Goal: Check status

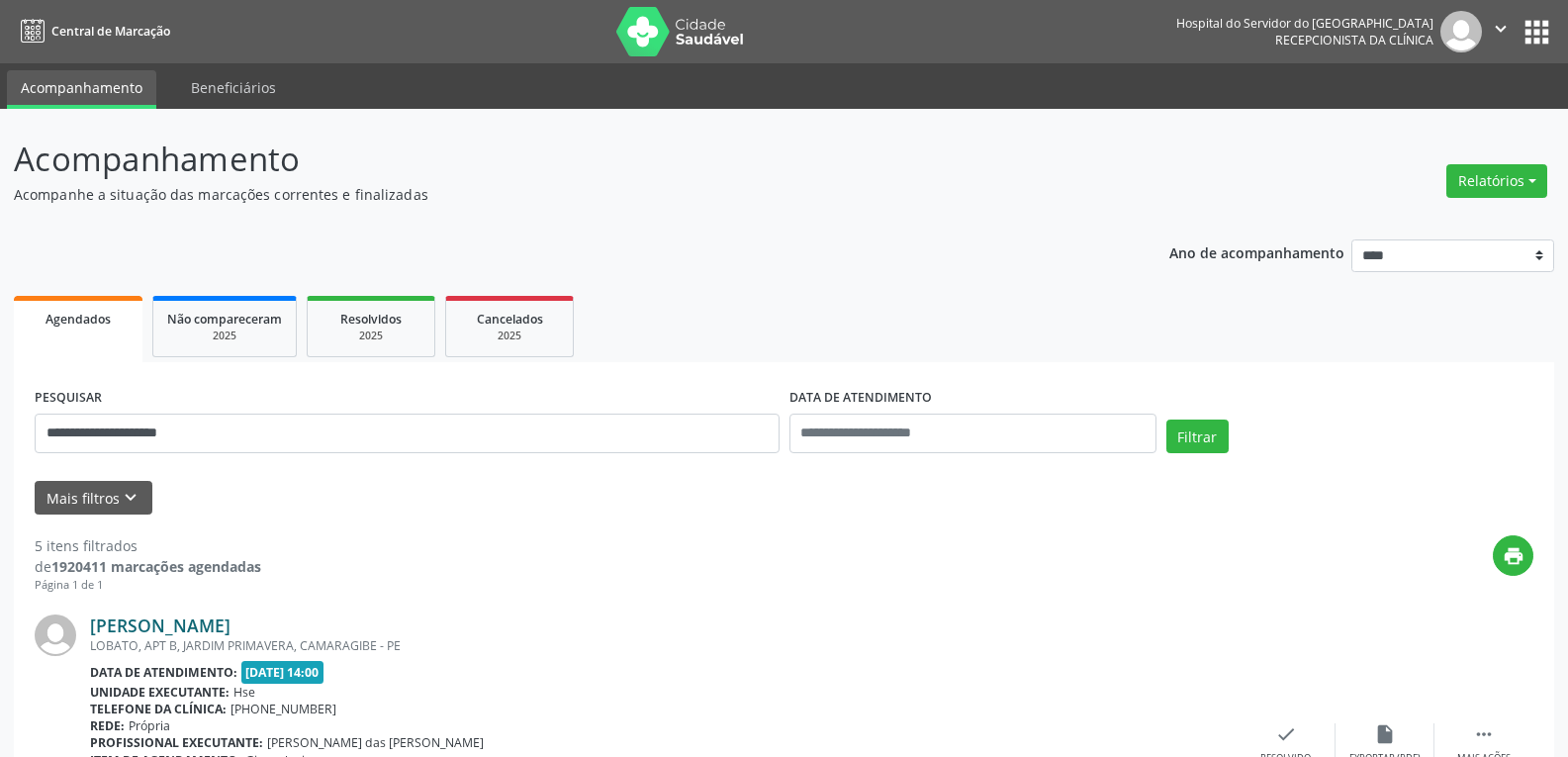
click at [230, 628] on link "Marilene Lopes Batista" at bounding box center [160, 626] width 140 height 22
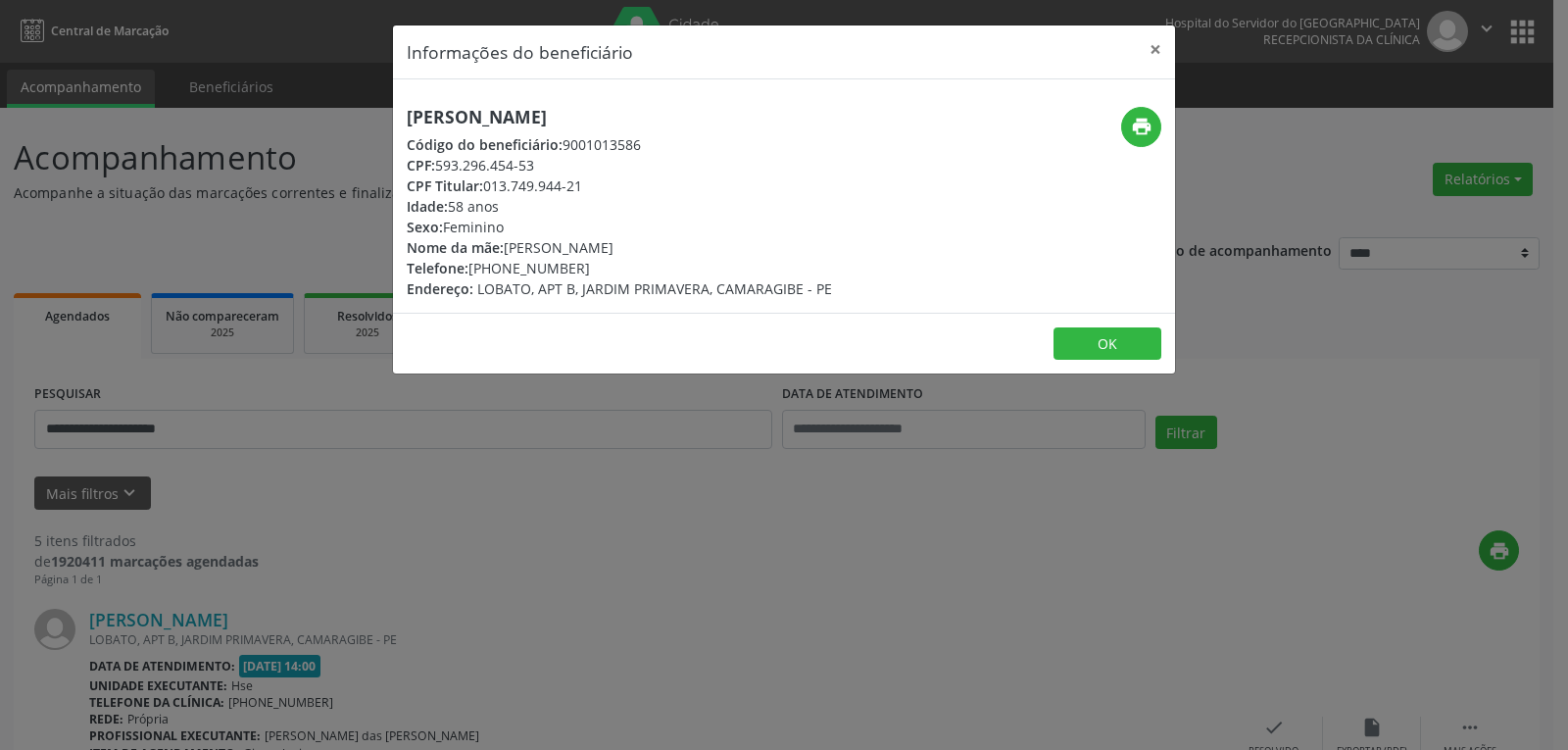
click at [1123, 109] on div "print" at bounding box center [1044, 127] width 233 height 40
click at [1140, 130] on icon "print" at bounding box center [1142, 127] width 22 height 22
drag, startPoint x: 495, startPoint y: 271, endPoint x: 589, endPoint y: 271, distance: 94.0
click at [589, 271] on div "Telefone: (81) 99614-3866" at bounding box center [619, 268] width 425 height 21
copy div "99614-3866"
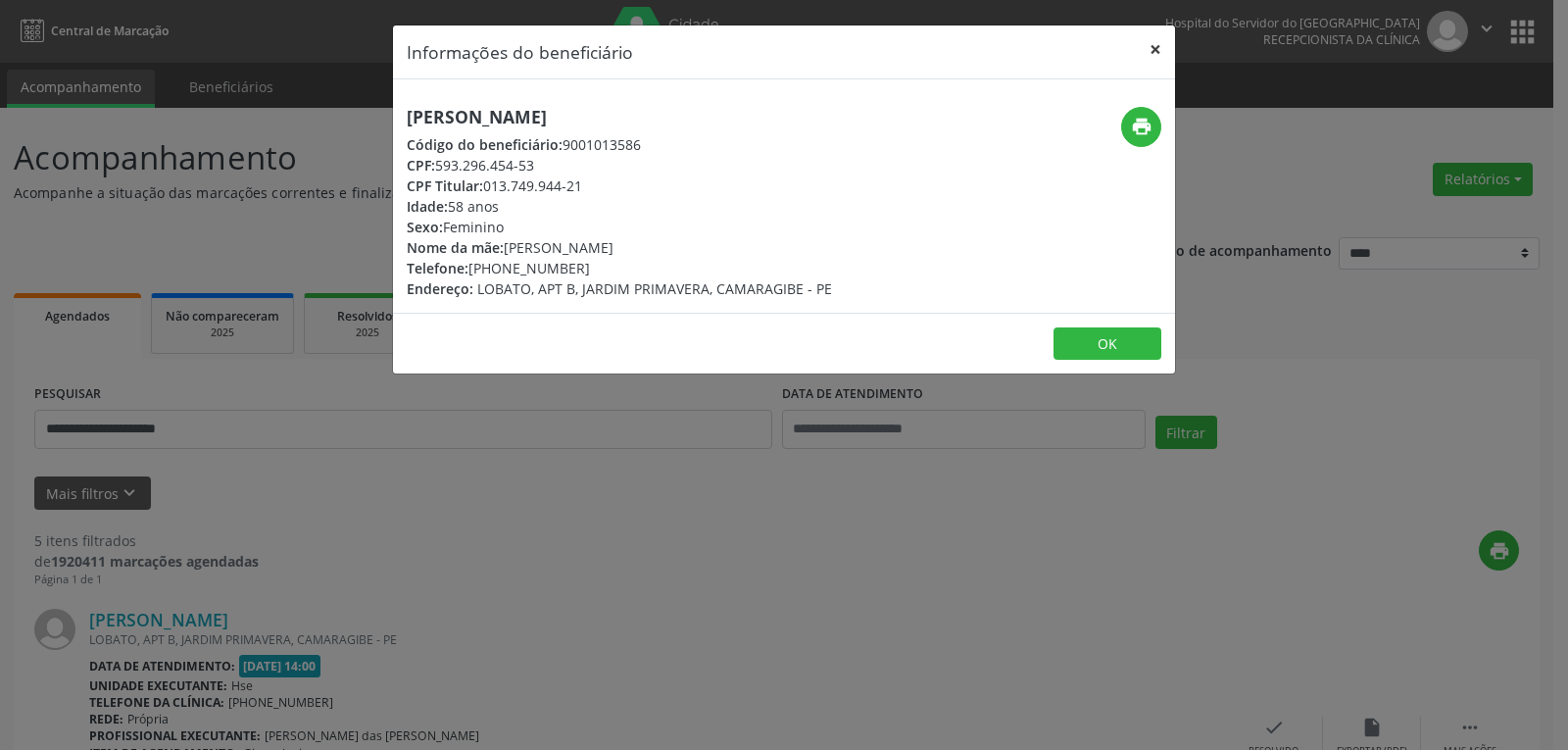
click at [1152, 38] on button "×" at bounding box center [1156, 49] width 39 height 48
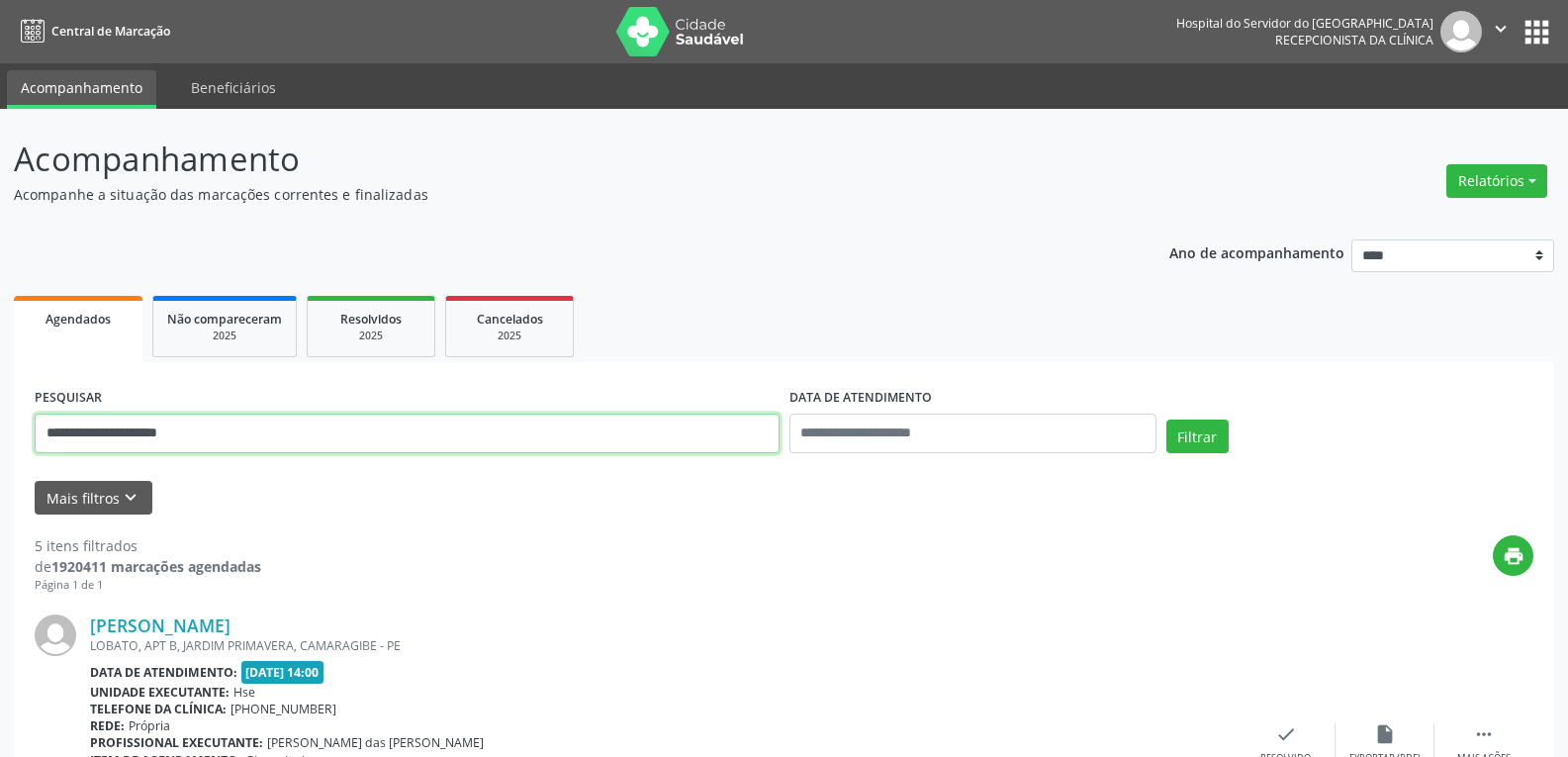
drag, startPoint x: 286, startPoint y: 433, endPoint x: 0, endPoint y: 385, distance: 290.0
paste input "********"
type input "**********"
click at [1166, 419] on button "Filtrar" at bounding box center [1197, 436] width 63 height 34
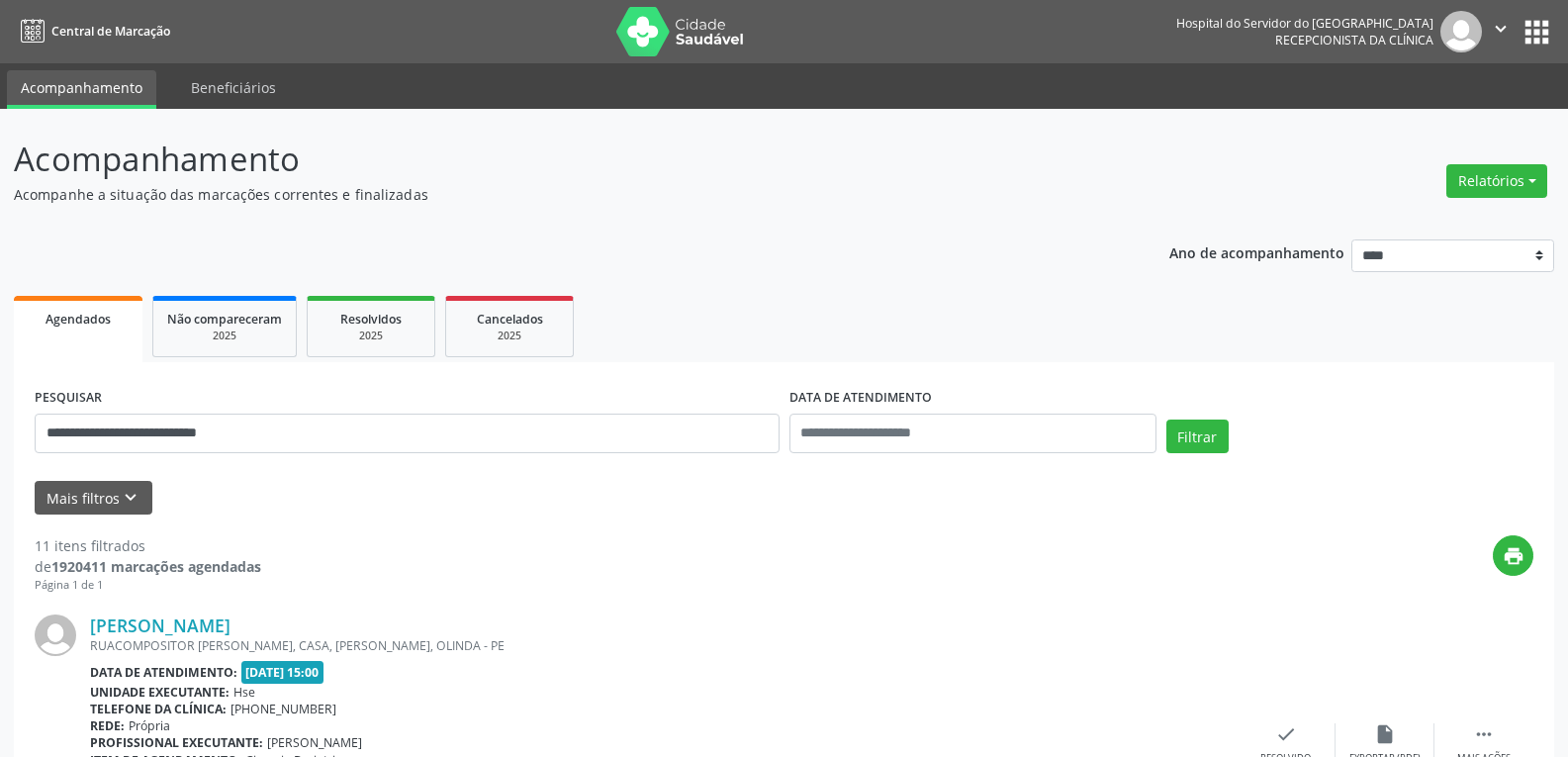
click at [207, 639] on div "RUACOMPOSITOR ATAULFO ALVES, CASA, JATOBA, OLINDA - PE" at bounding box center [663, 646] width 1147 height 17
click at [215, 629] on link "Monica Cristina Almeida Aguiar" at bounding box center [160, 626] width 140 height 22
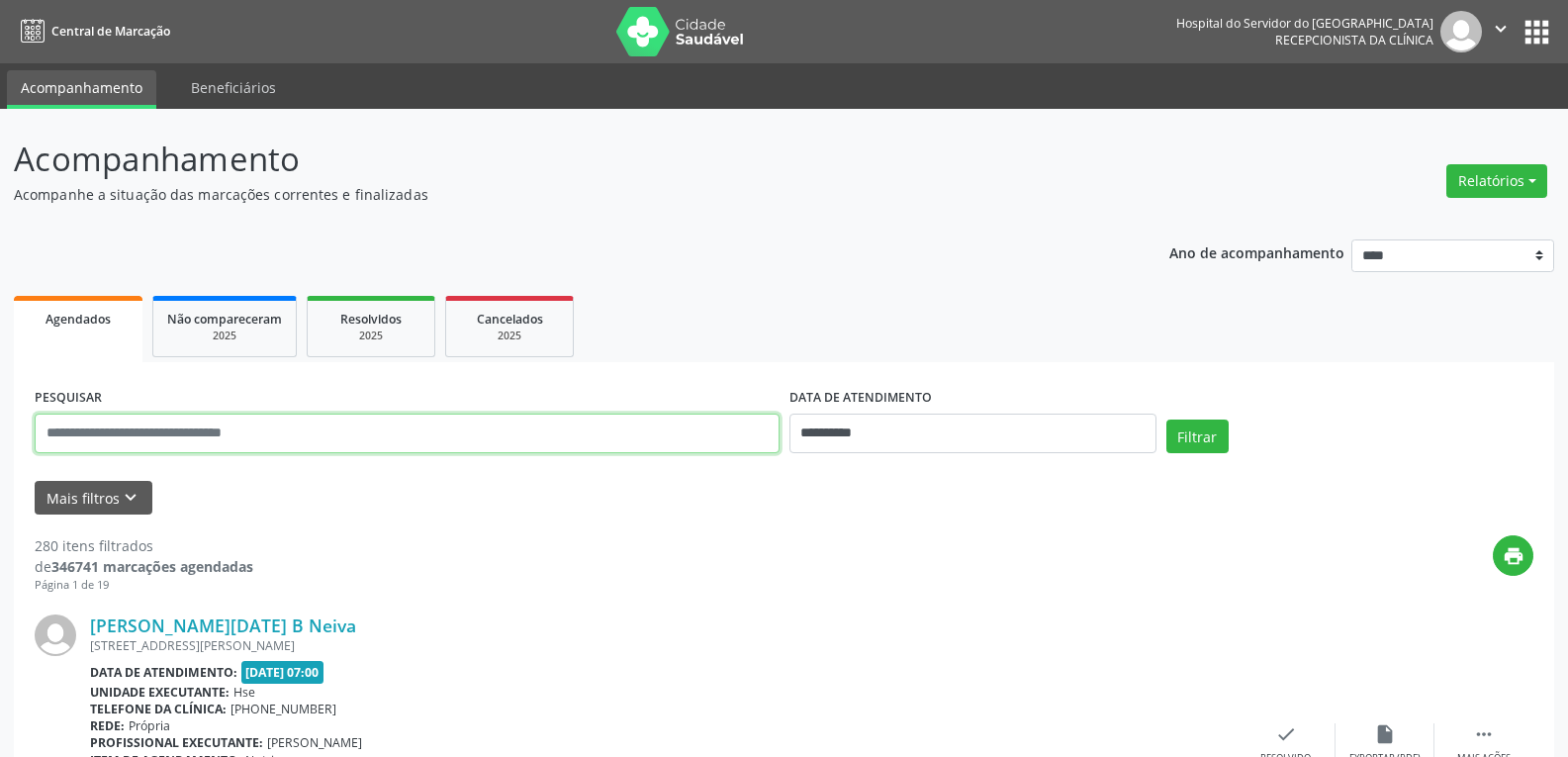
click at [355, 438] on input "text" at bounding box center [407, 433] width 745 height 40
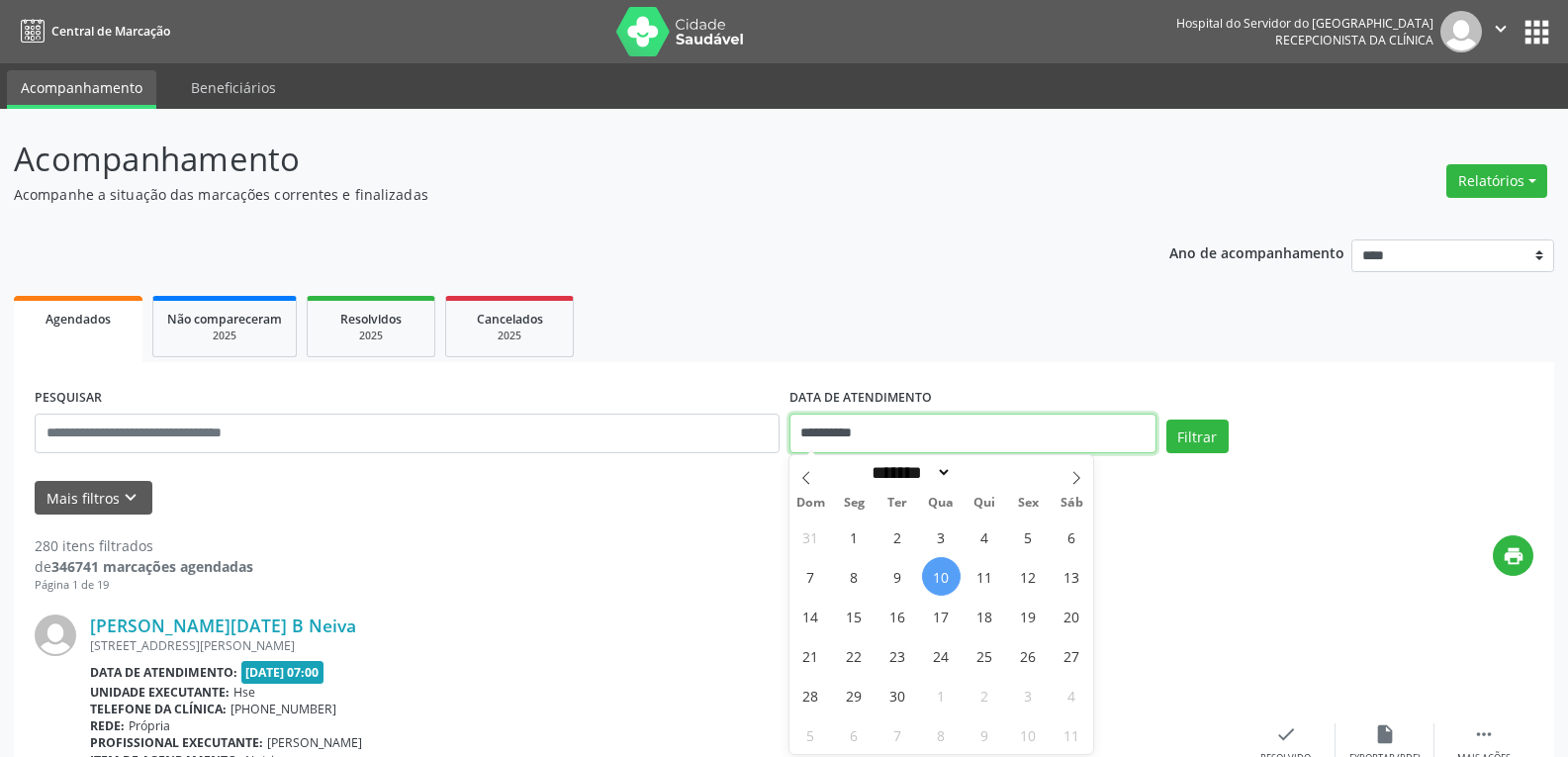
click at [1007, 428] on input "**********" at bounding box center [973, 433] width 367 height 40
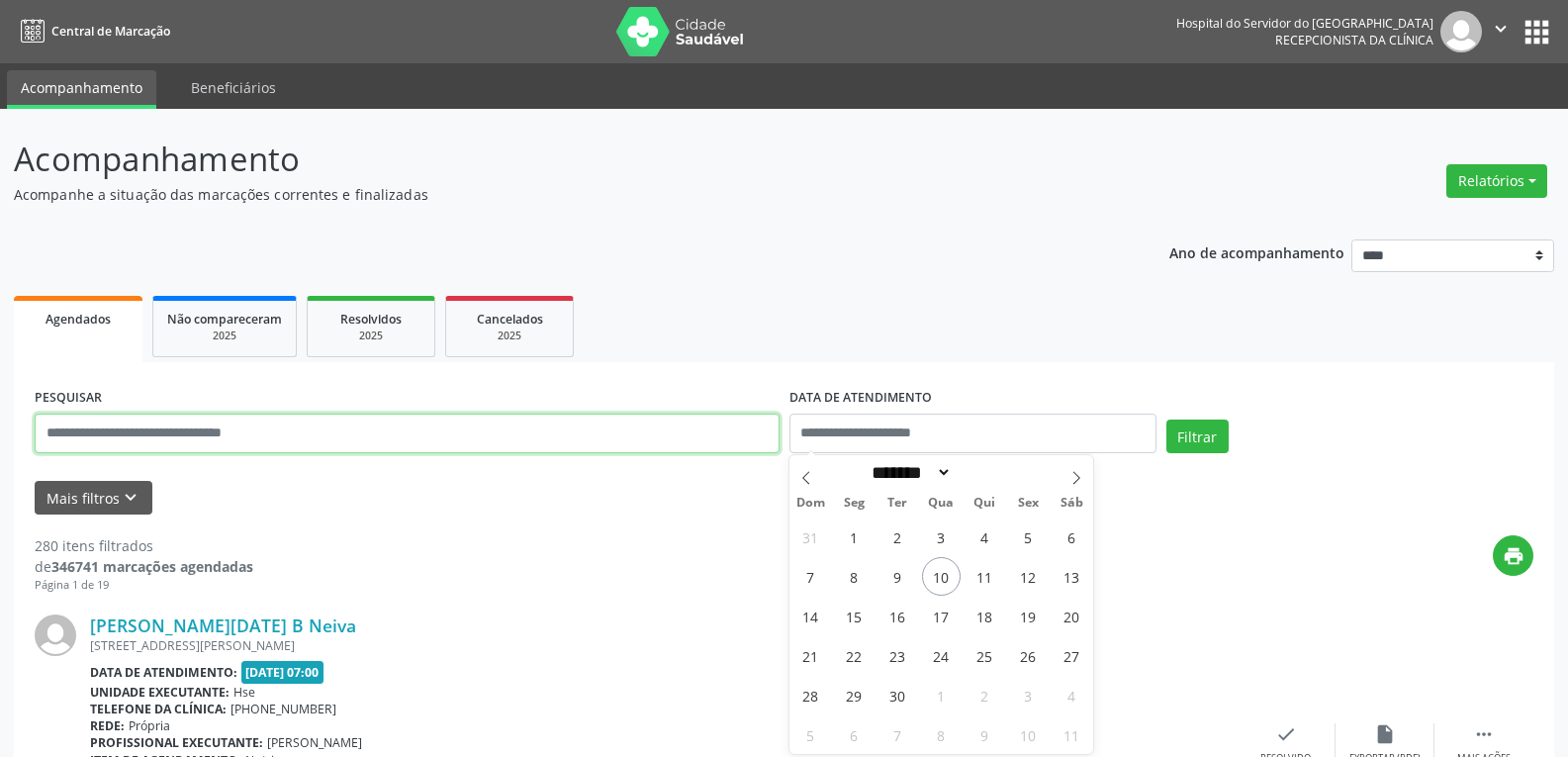
click at [504, 445] on input "text" at bounding box center [407, 433] width 745 height 40
paste input "**********"
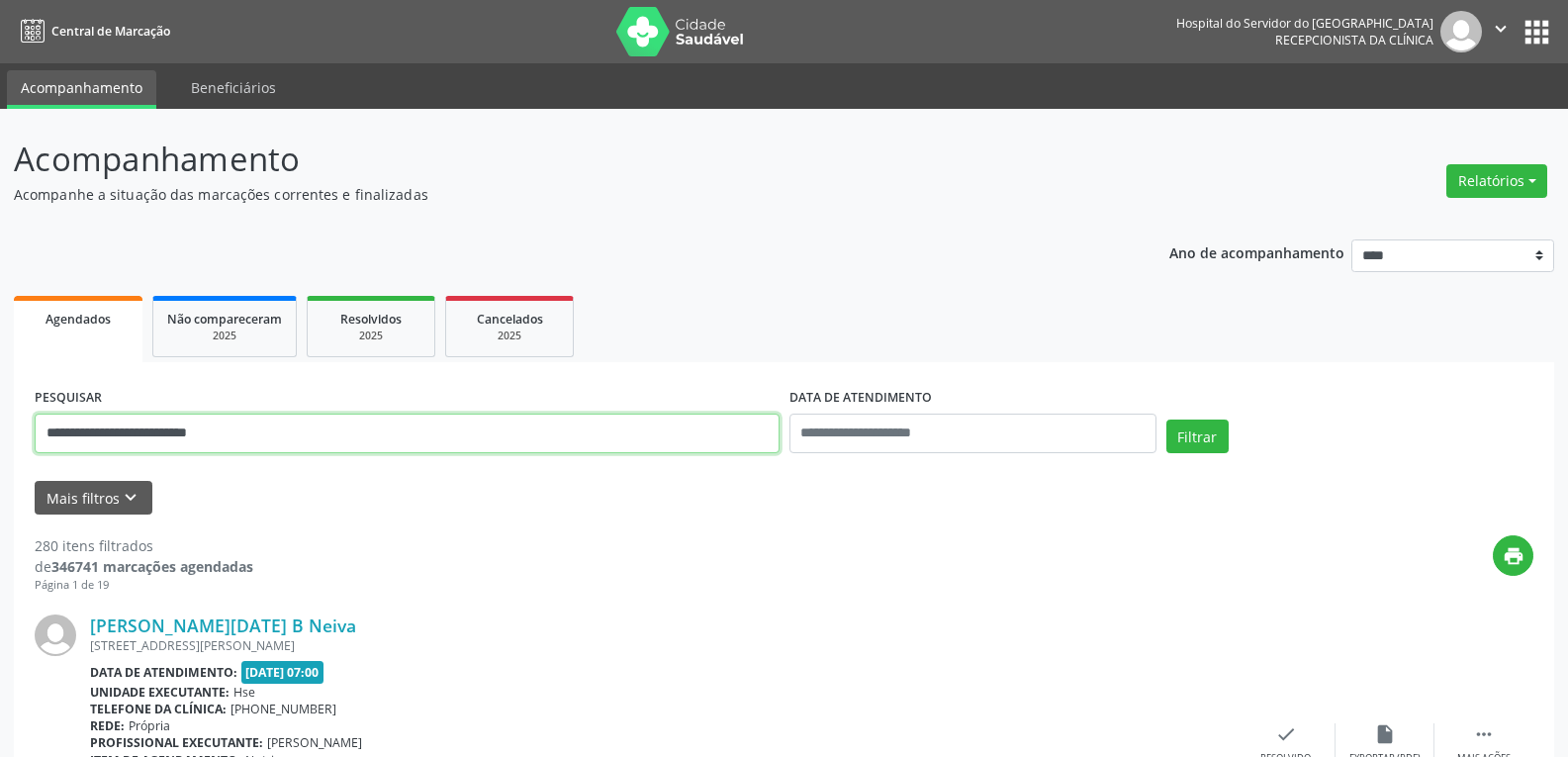
click at [1166, 419] on button "Filtrar" at bounding box center [1197, 436] width 63 height 34
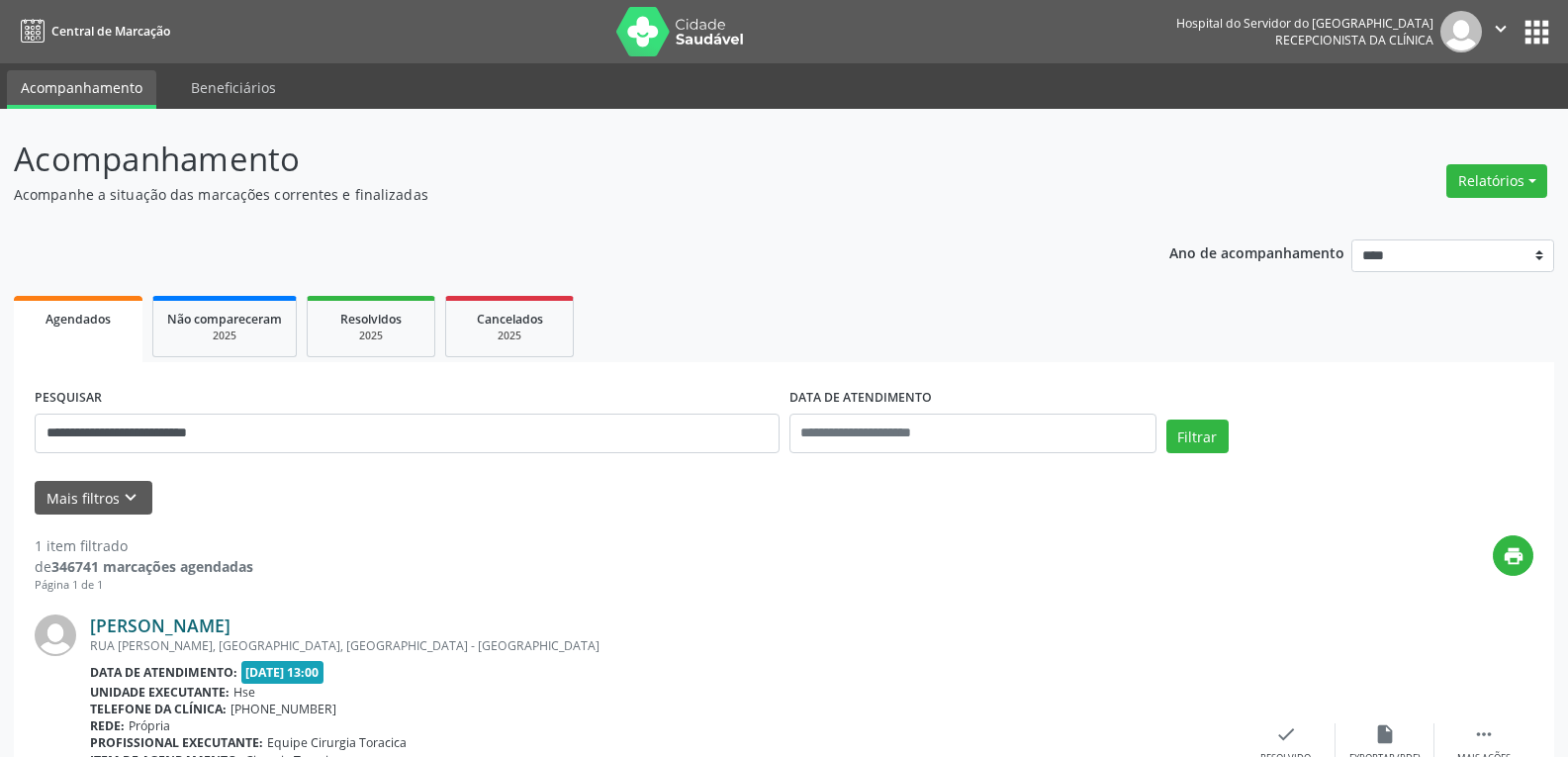
click at [230, 621] on link "[PERSON_NAME]" at bounding box center [160, 626] width 140 height 22
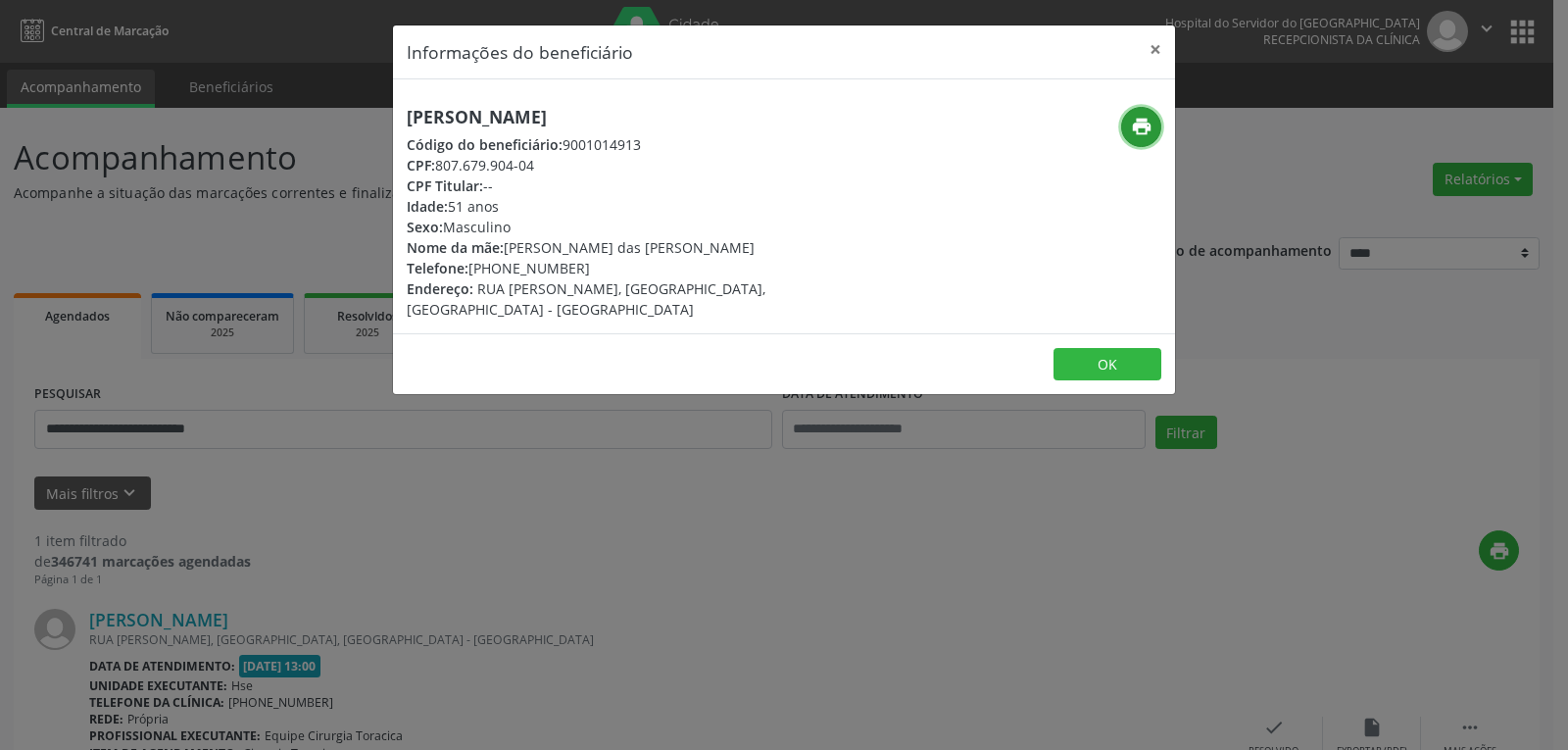
click at [1141, 126] on icon "print" at bounding box center [1142, 127] width 22 height 22
click at [1148, 59] on button "×" at bounding box center [1156, 49] width 39 height 48
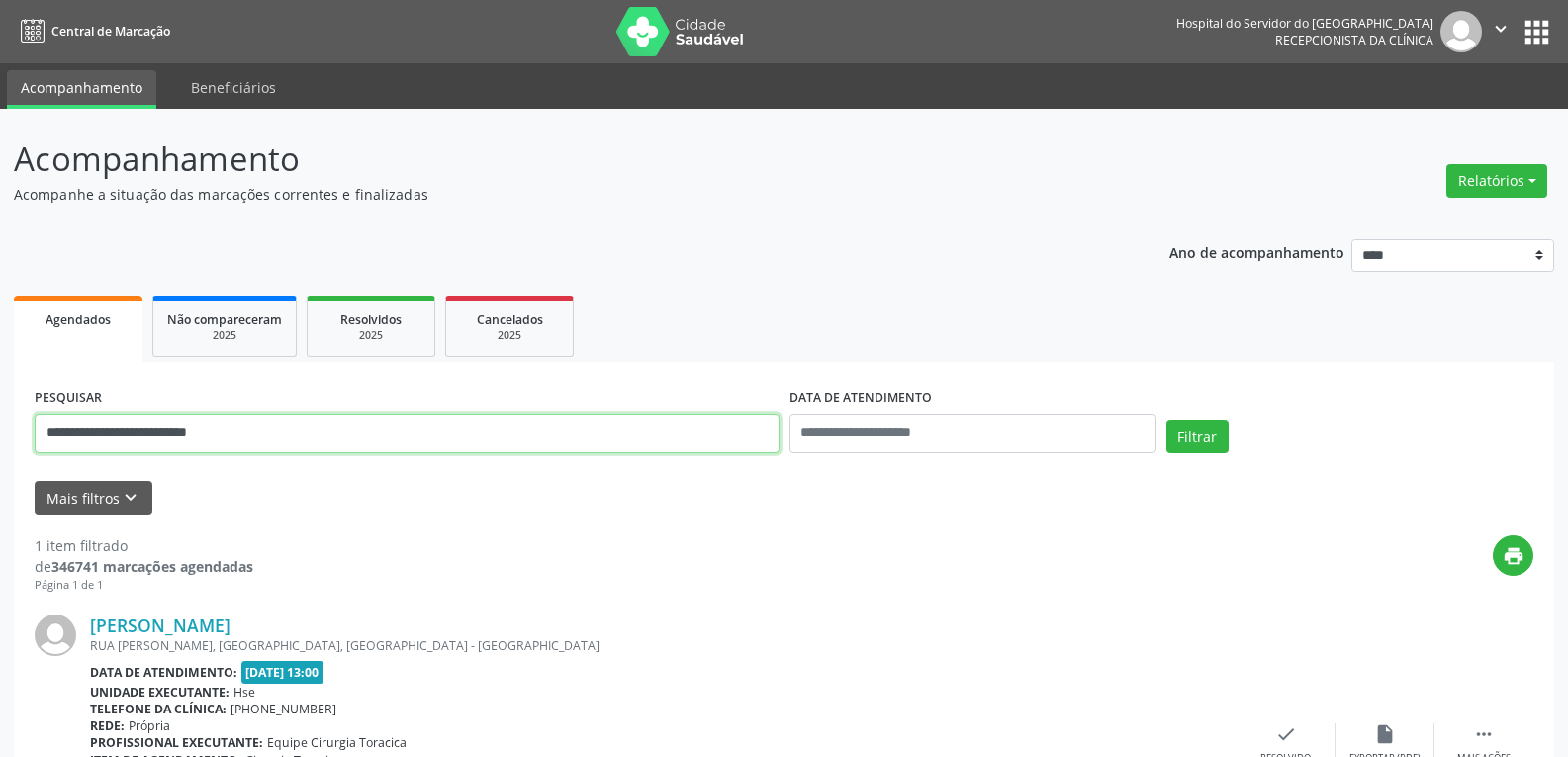
drag, startPoint x: 294, startPoint y: 442, endPoint x: 0, endPoint y: 437, distance: 294.0
click at [0, 474] on div "**********" at bounding box center [784, 520] width 1568 height 822
paste input "text"
type input "**********"
click at [1166, 419] on button "Filtrar" at bounding box center [1197, 436] width 63 height 34
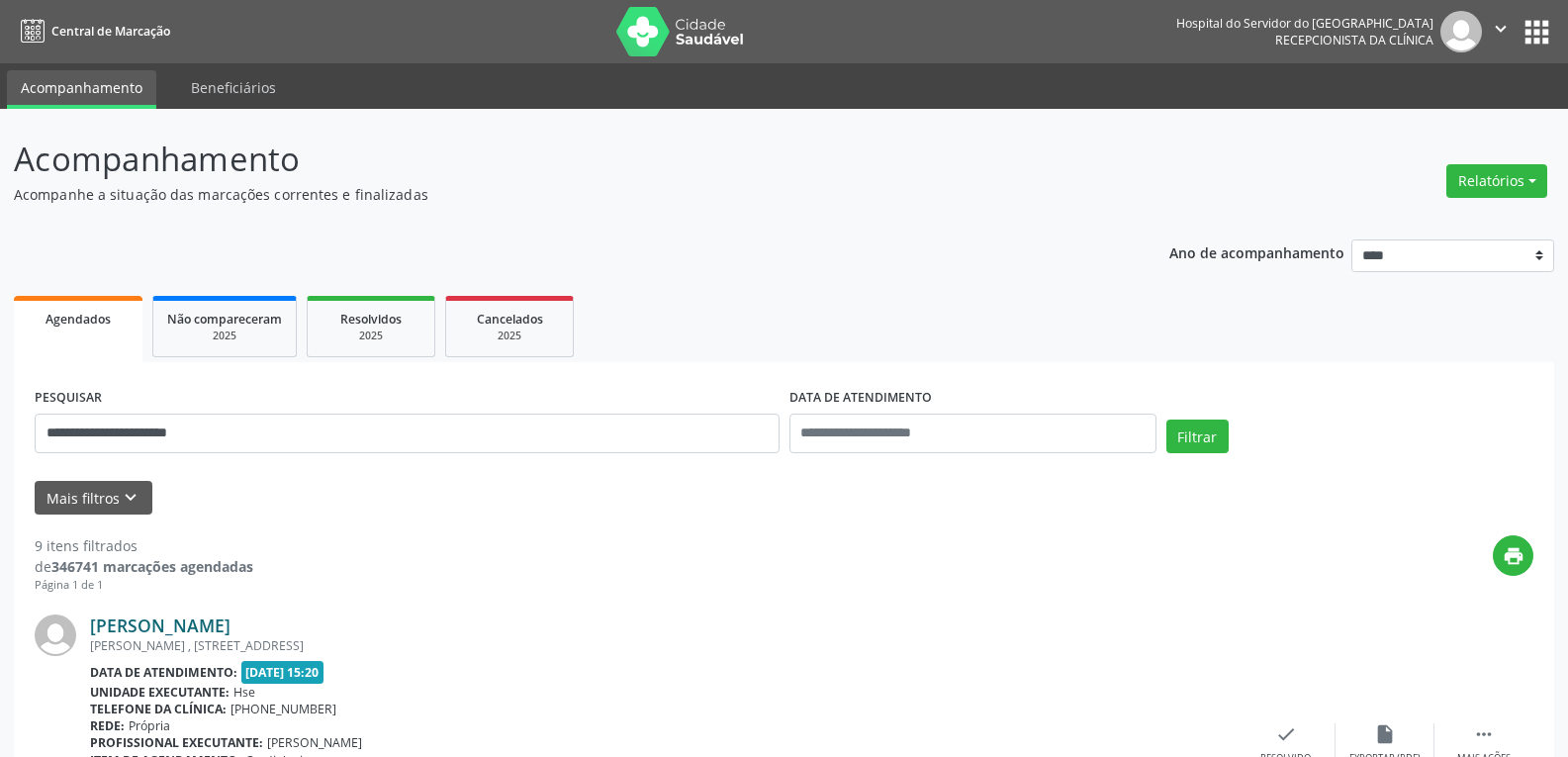
click at [230, 625] on link "[PERSON_NAME]" at bounding box center [160, 626] width 140 height 22
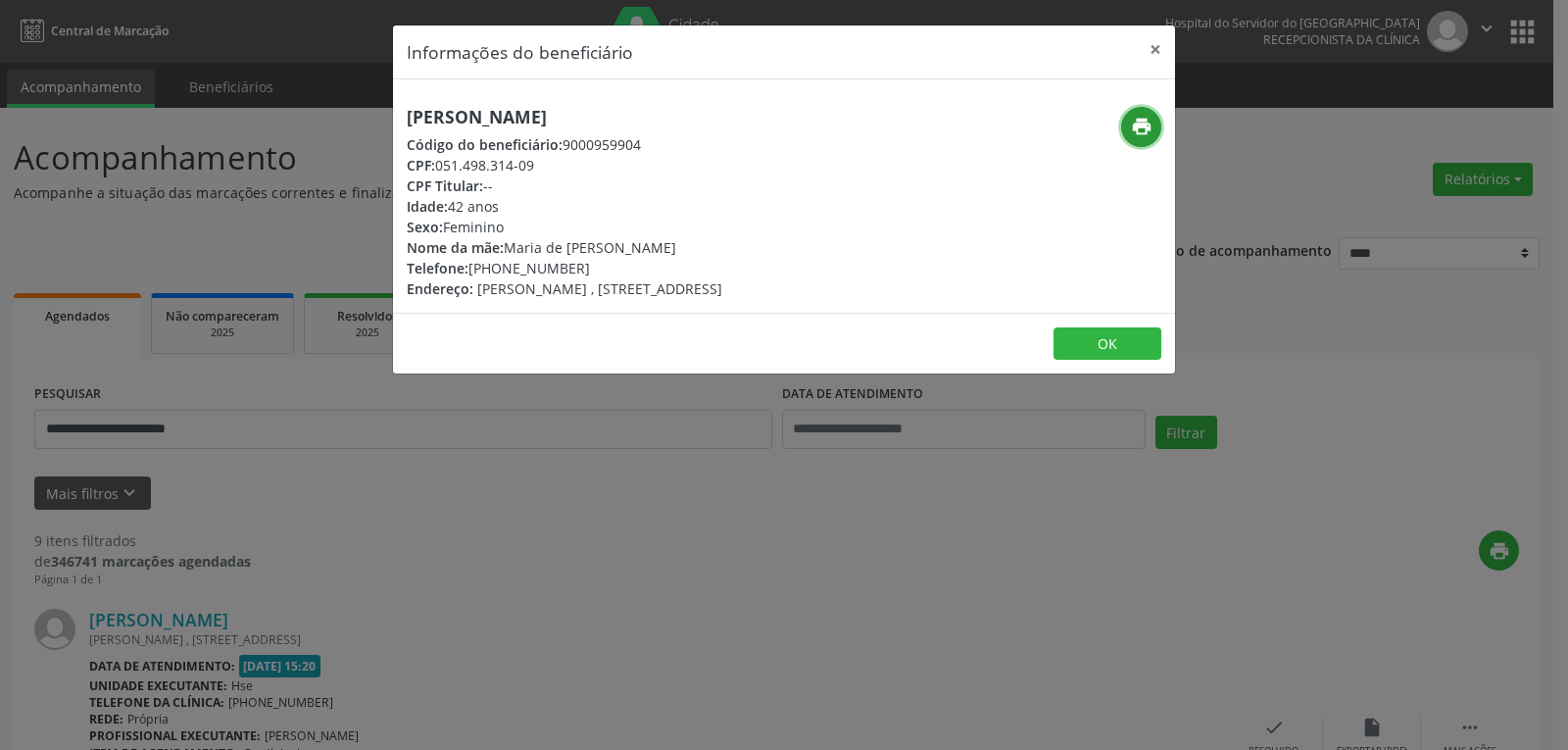
click at [1148, 122] on icon "print" at bounding box center [1142, 127] width 22 height 22
drag, startPoint x: 499, startPoint y: 267, endPoint x: 633, endPoint y: 307, distance: 139.8
click at [602, 279] on div "[PERSON_NAME] Código do beneficiário: 9000959904 CPF: 051.498.314-09 CPF Titula…" at bounding box center [564, 203] width 316 height 192
click at [573, 266] on div "Telefone: [PHONE_NUMBER]" at bounding box center [564, 268] width 316 height 21
drag, startPoint x: 497, startPoint y: 263, endPoint x: 587, endPoint y: 266, distance: 90.0
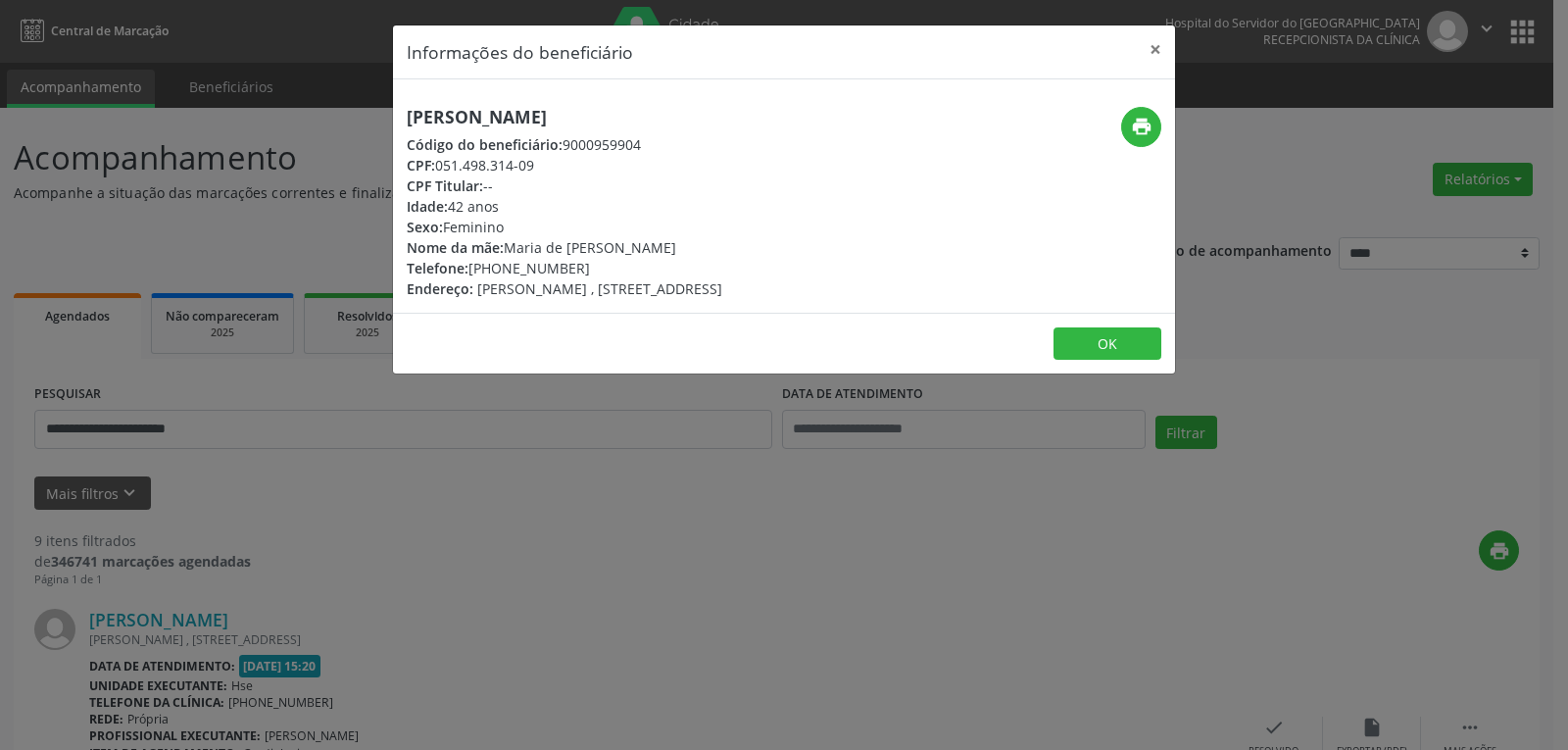
click at [587, 266] on div "Telefone: [PHONE_NUMBER]" at bounding box center [564, 268] width 316 height 21
copy div "99924-3710"
